Goal: Find specific page/section: Find specific page/section

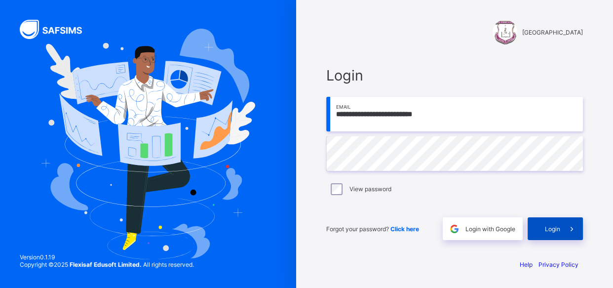
click at [562, 236] on span at bounding box center [571, 228] width 23 height 23
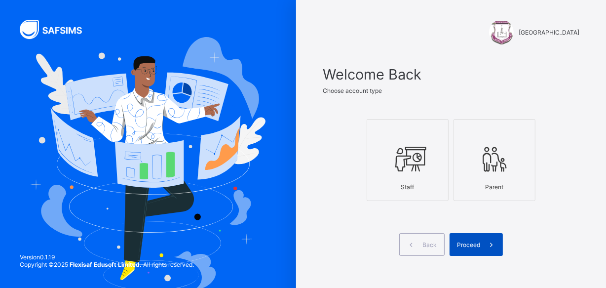
click at [479, 244] on span "Proceed" at bounding box center [468, 244] width 23 height 7
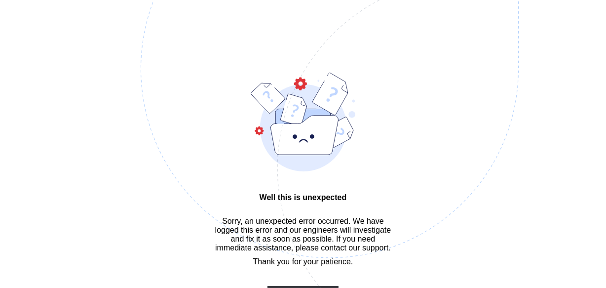
scroll to position [27, 0]
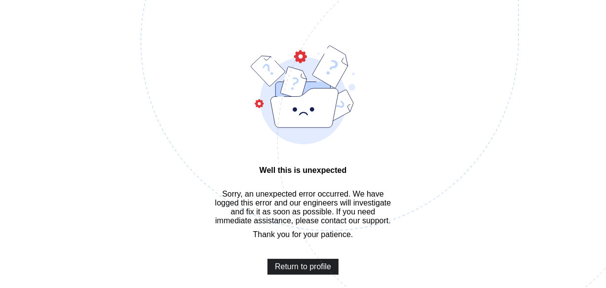
click at [311, 271] on span "Return to profile" at bounding box center [303, 266] width 56 height 9
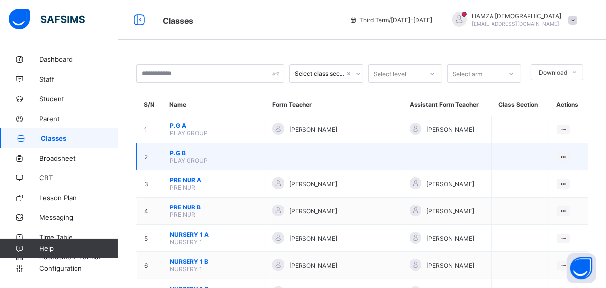
drag, startPoint x: 0, startPoint y: 0, endPoint x: 412, endPoint y: 150, distance: 438.5
click at [412, 150] on td at bounding box center [446, 156] width 89 height 27
